Goal: Entertainment & Leisure: Browse casually

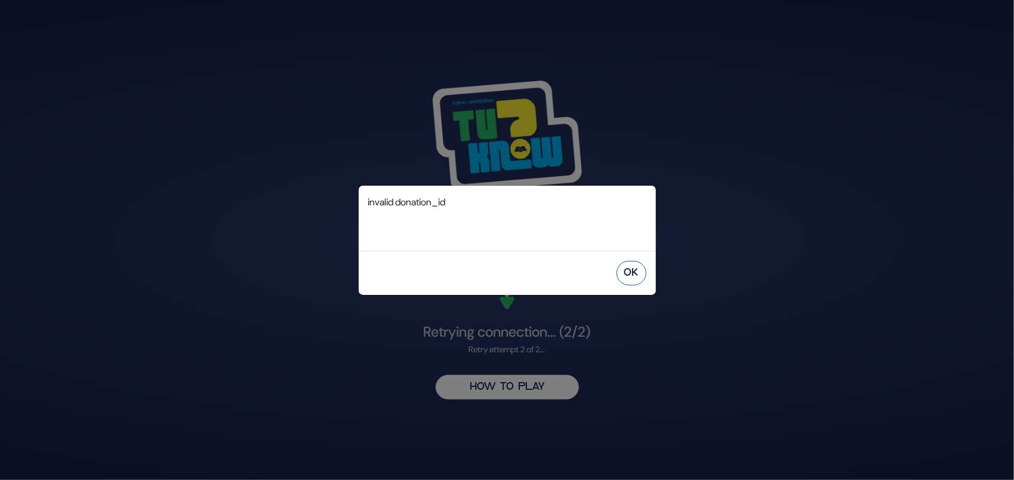
click at [627, 271] on button "OK" at bounding box center [631, 273] width 30 height 24
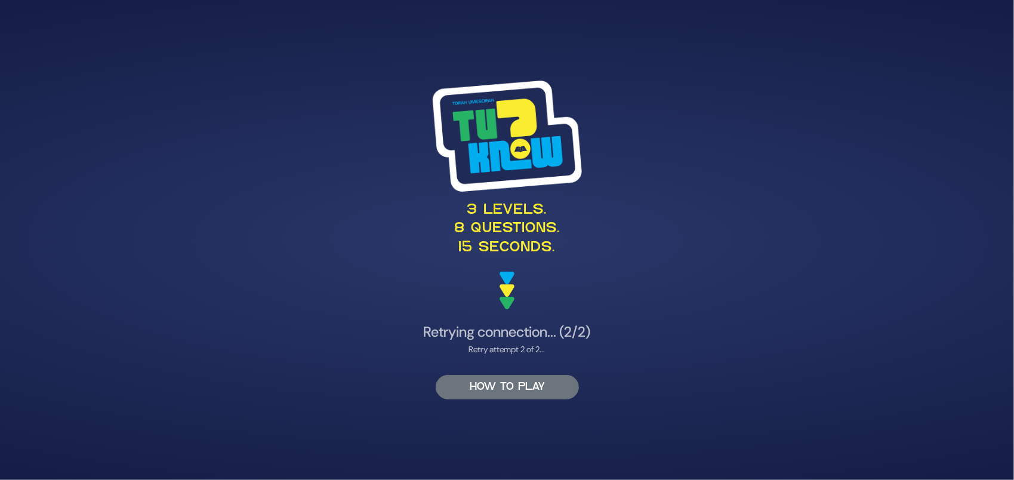
click at [558, 289] on button "HOW TO PLAY" at bounding box center [507, 387] width 143 height 24
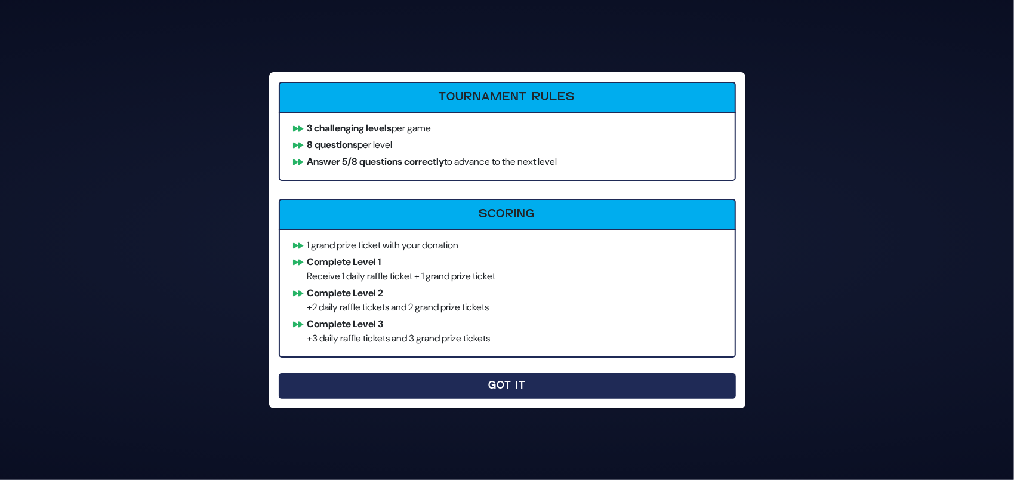
click at [426, 289] on button "Got It" at bounding box center [507, 386] width 457 height 26
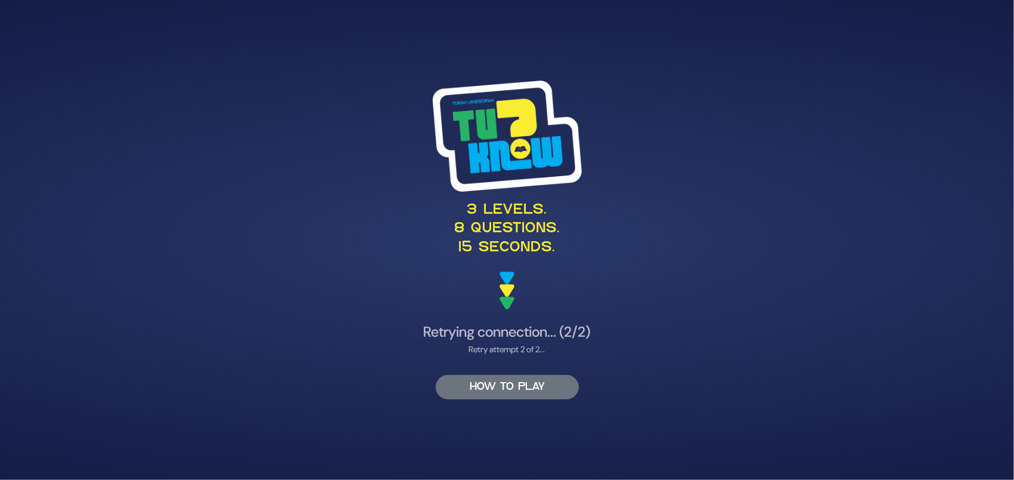
click at [496, 289] on button "HOW TO PLAY" at bounding box center [507, 387] width 143 height 24
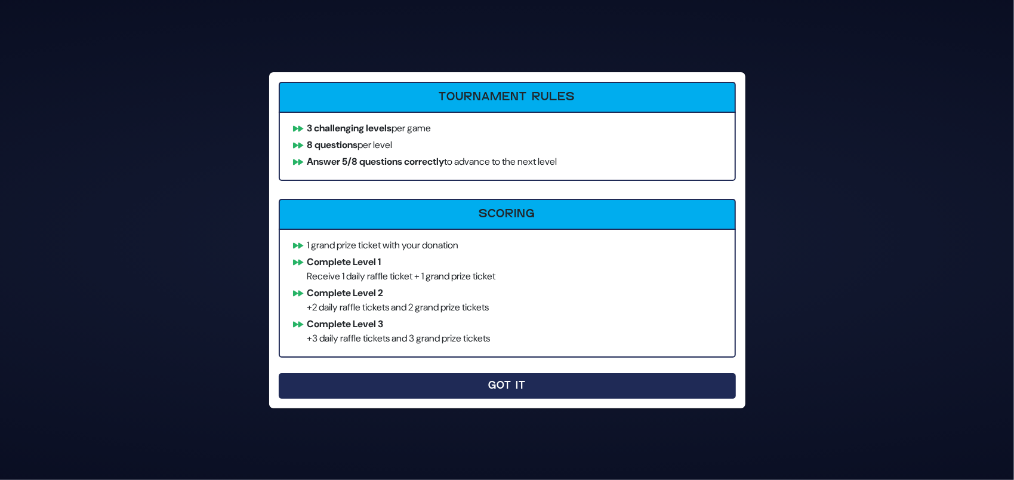
click at [496, 289] on button "Got It" at bounding box center [507, 386] width 457 height 26
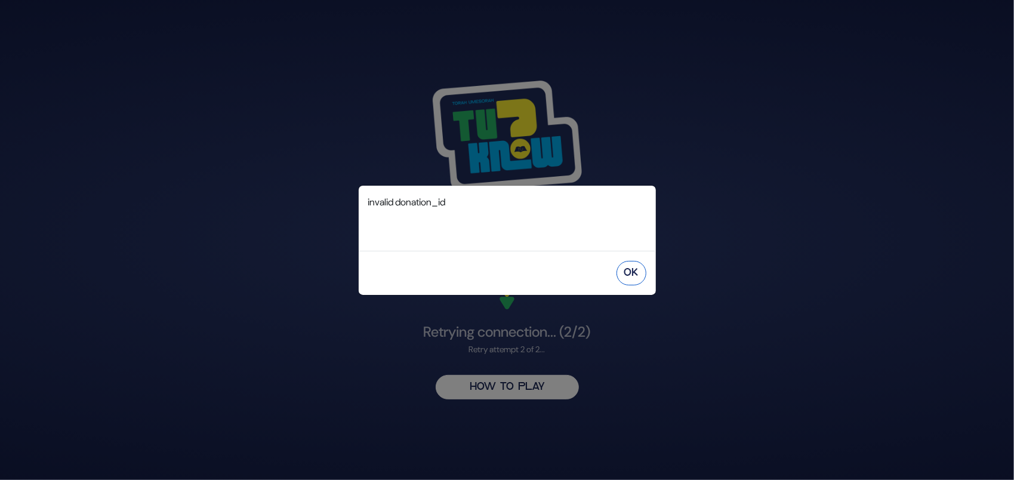
click at [632, 268] on button "OK" at bounding box center [631, 273] width 30 height 24
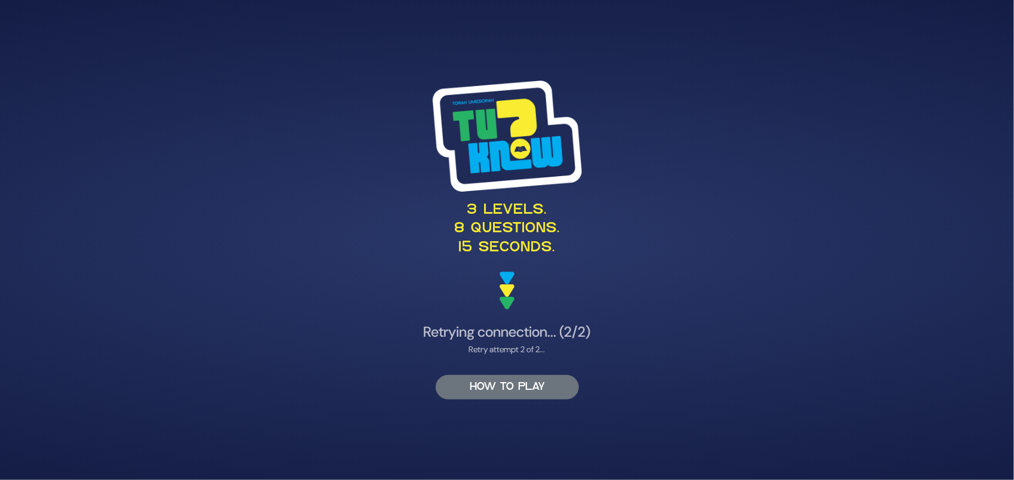
click at [540, 387] on button "HOW TO PLAY" at bounding box center [507, 387] width 143 height 24
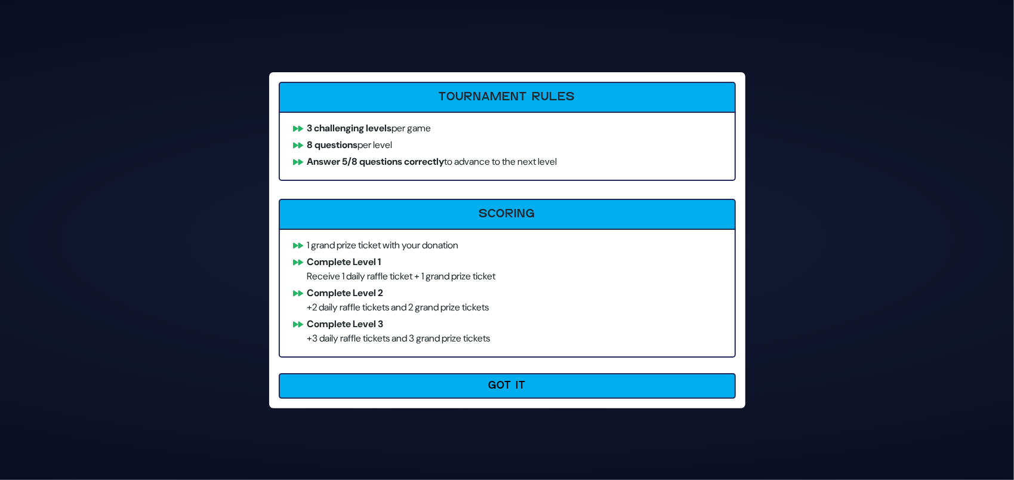
click at [537, 383] on button "Got It" at bounding box center [507, 386] width 457 height 26
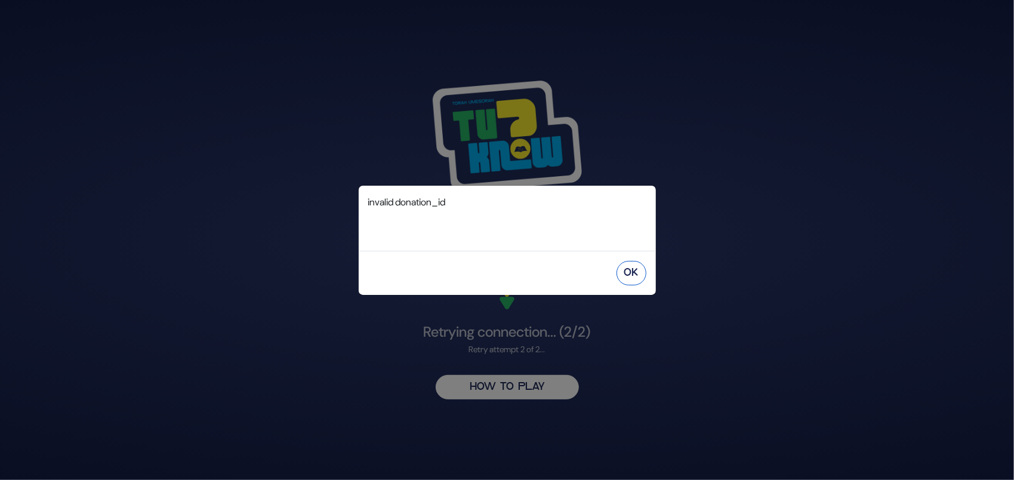
click at [629, 270] on button "OK" at bounding box center [631, 273] width 30 height 24
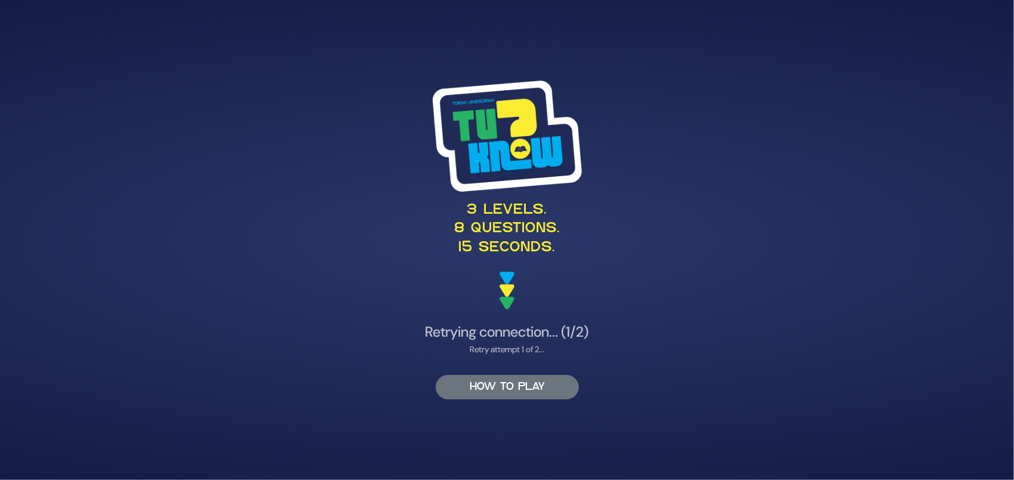
click at [548, 381] on button "HOW TO PLAY" at bounding box center [507, 387] width 143 height 24
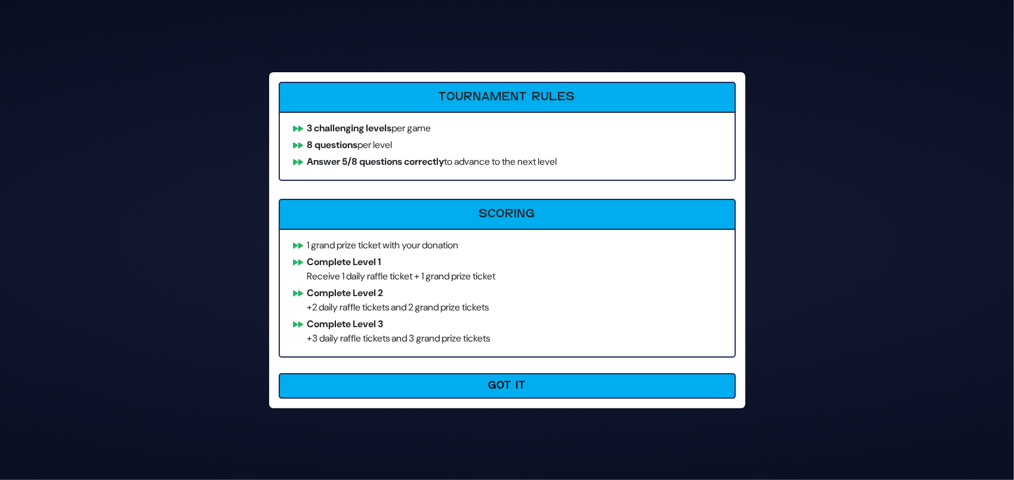
click at [550, 382] on button "Got It" at bounding box center [507, 386] width 457 height 26
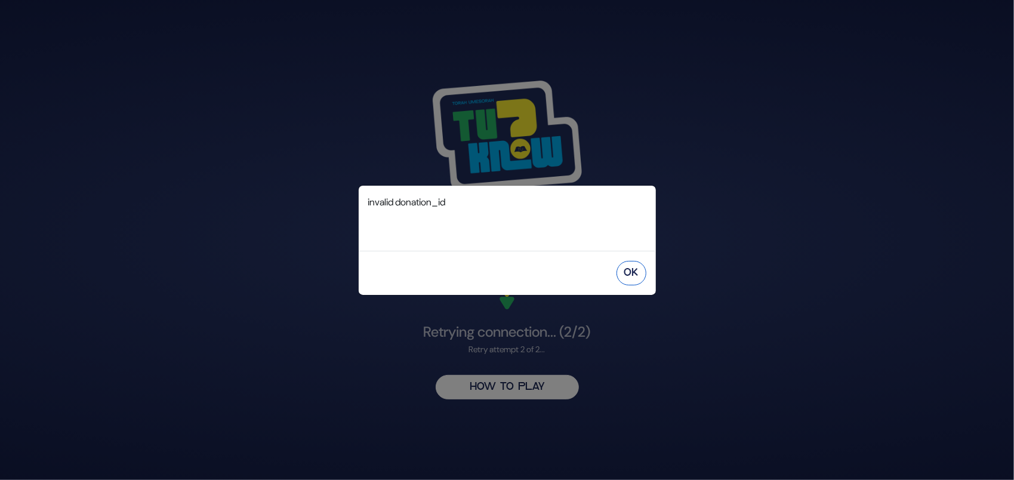
click at [623, 274] on button "OK" at bounding box center [631, 273] width 30 height 24
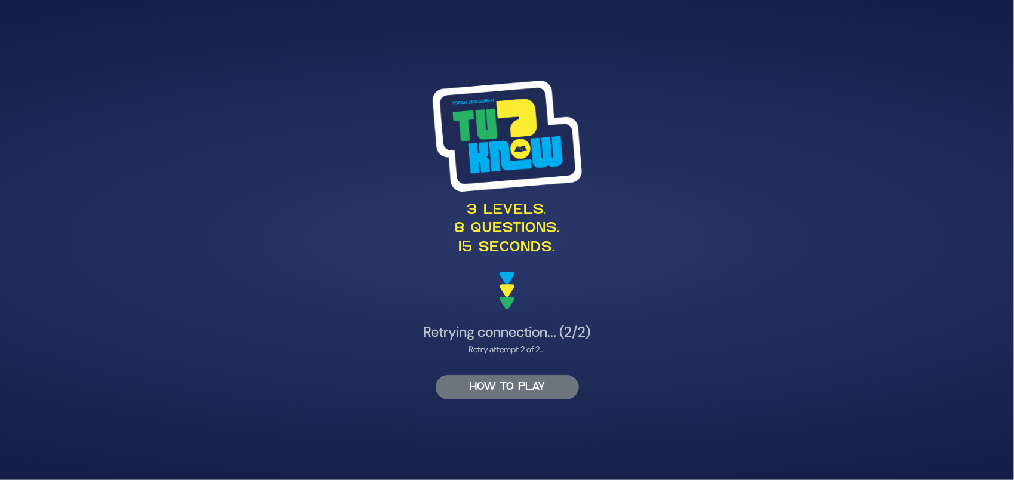
click at [486, 387] on button "HOW TO PLAY" at bounding box center [507, 387] width 143 height 24
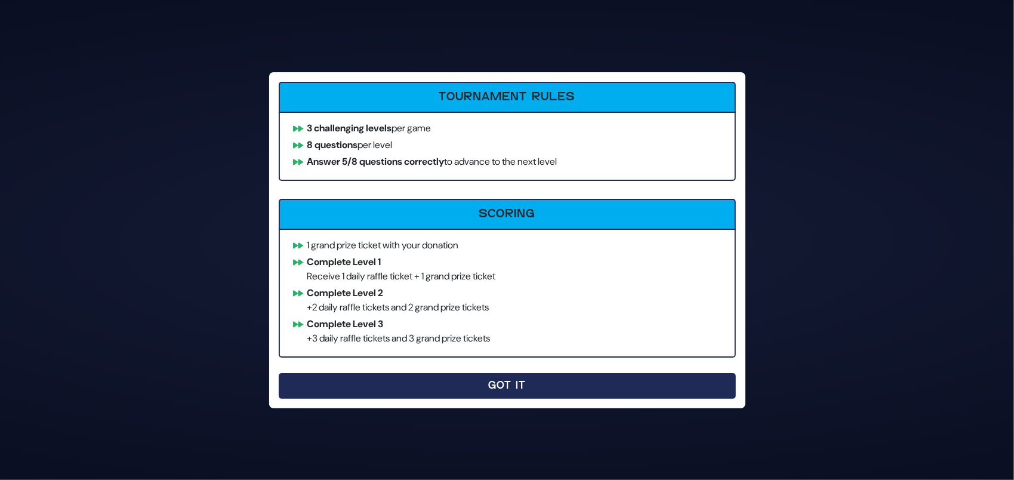
click at [520, 381] on button "Got It" at bounding box center [507, 386] width 457 height 26
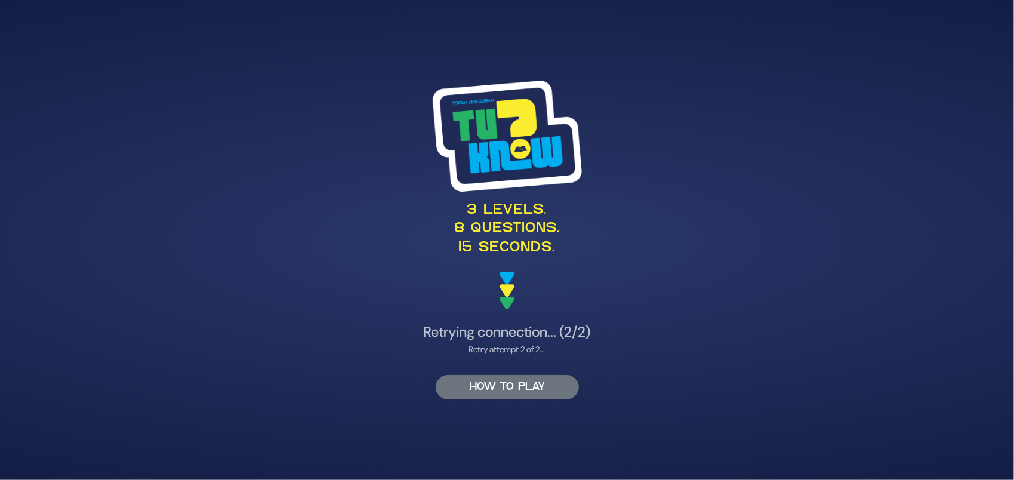
click at [564, 389] on button "HOW TO PLAY" at bounding box center [507, 387] width 143 height 24
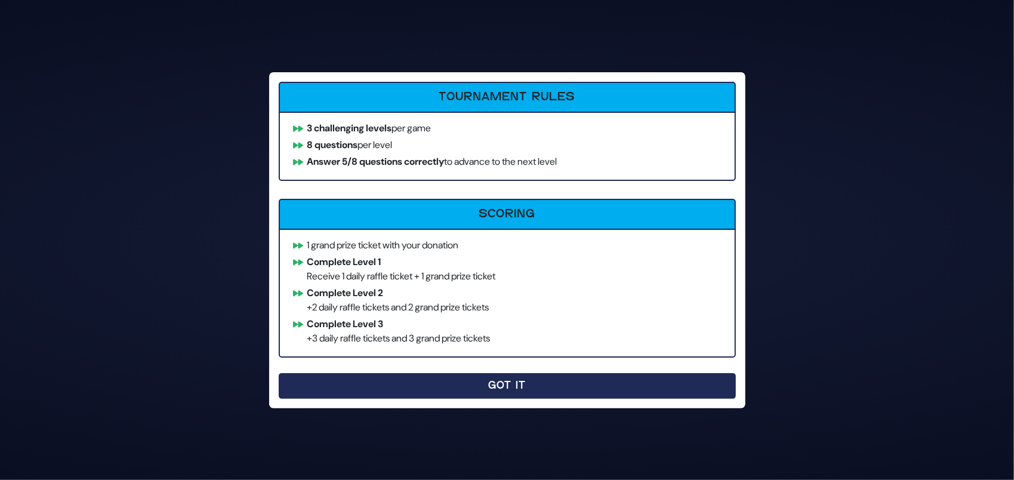
click at [564, 388] on button "Got It" at bounding box center [507, 386] width 457 height 26
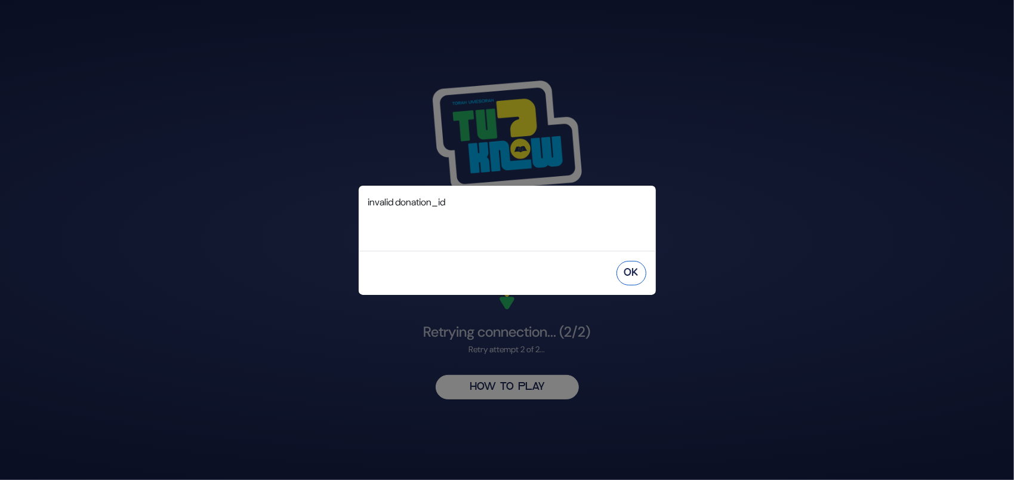
click at [634, 273] on button "OK" at bounding box center [631, 273] width 30 height 24
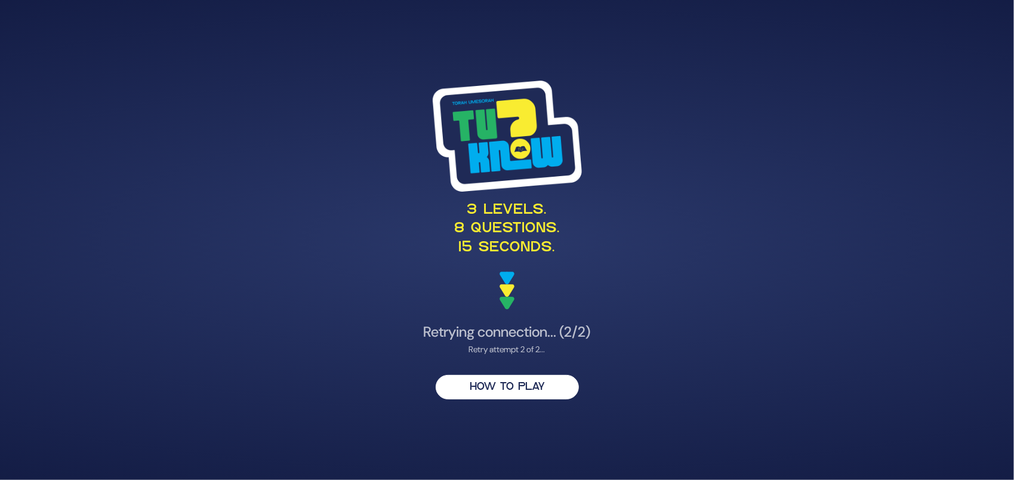
click at [603, 210] on p "3 levels. 8 questions. 15 seconds." at bounding box center [507, 229] width 582 height 56
